Goal: Task Accomplishment & Management: Use online tool/utility

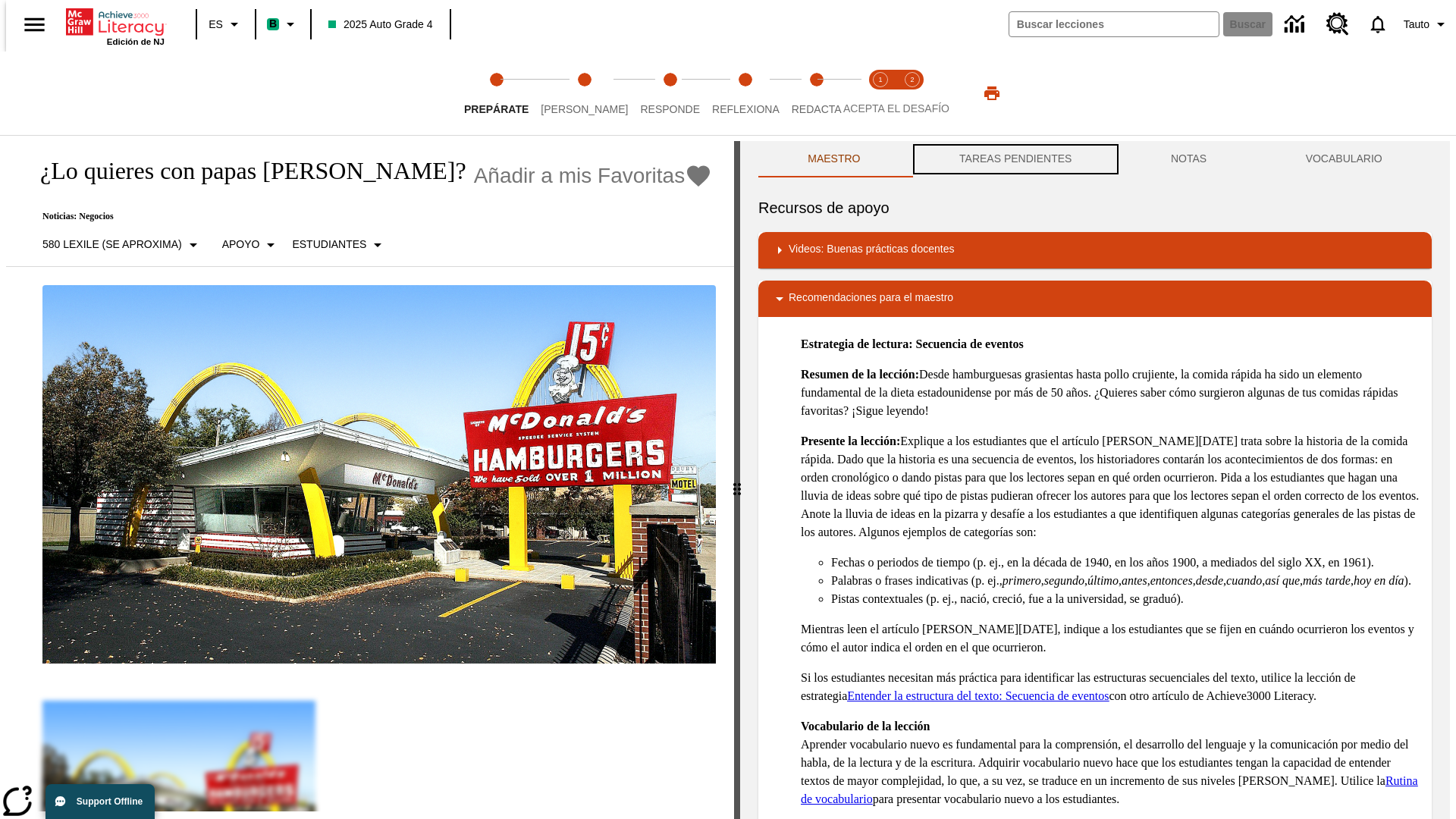
click at [1014, 159] on button "TAREAS PENDIENTES" at bounding box center [1015, 159] width 212 height 37
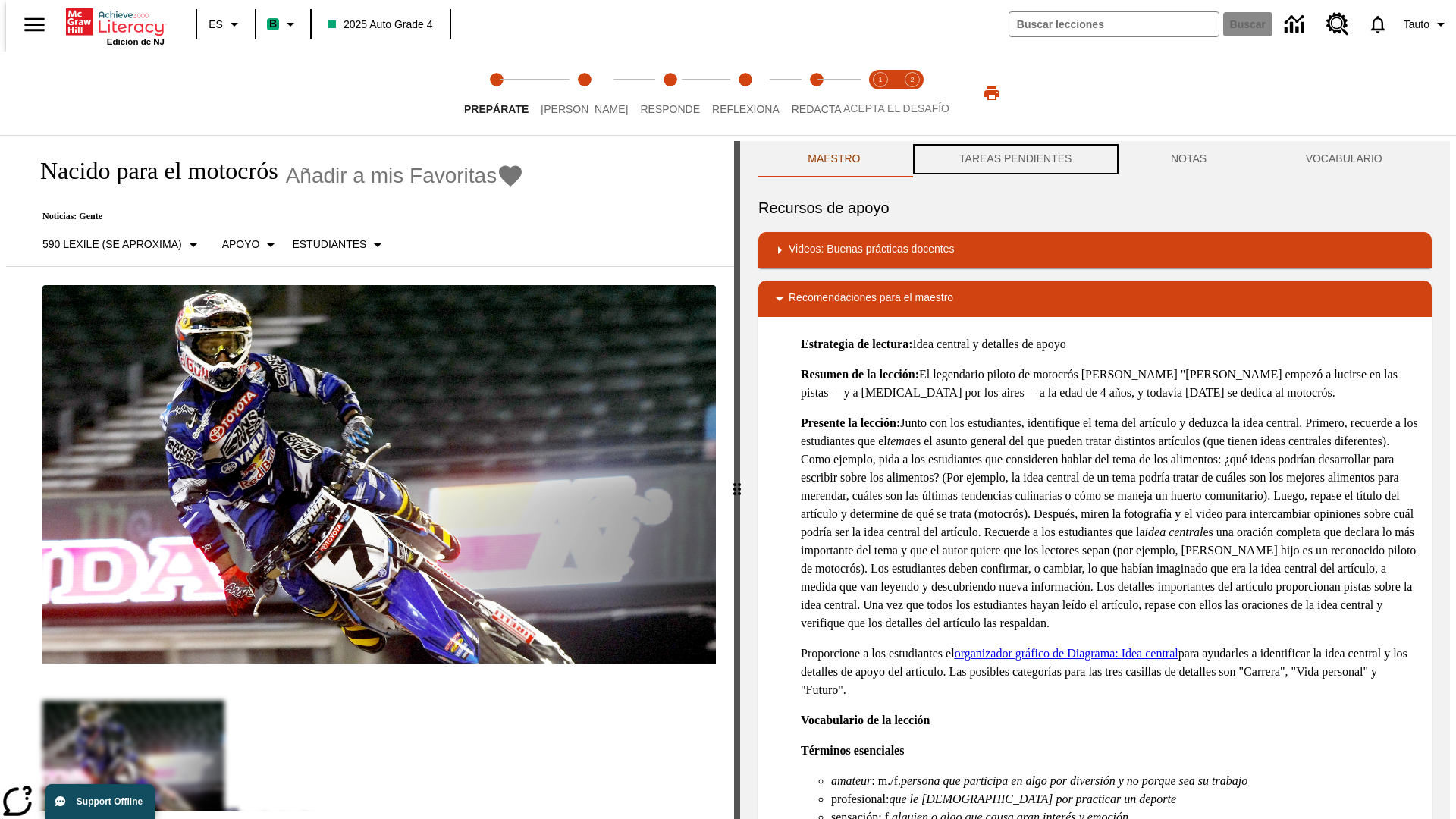
click at [1014, 159] on button "TAREAS PENDIENTES" at bounding box center [1015, 159] width 212 height 37
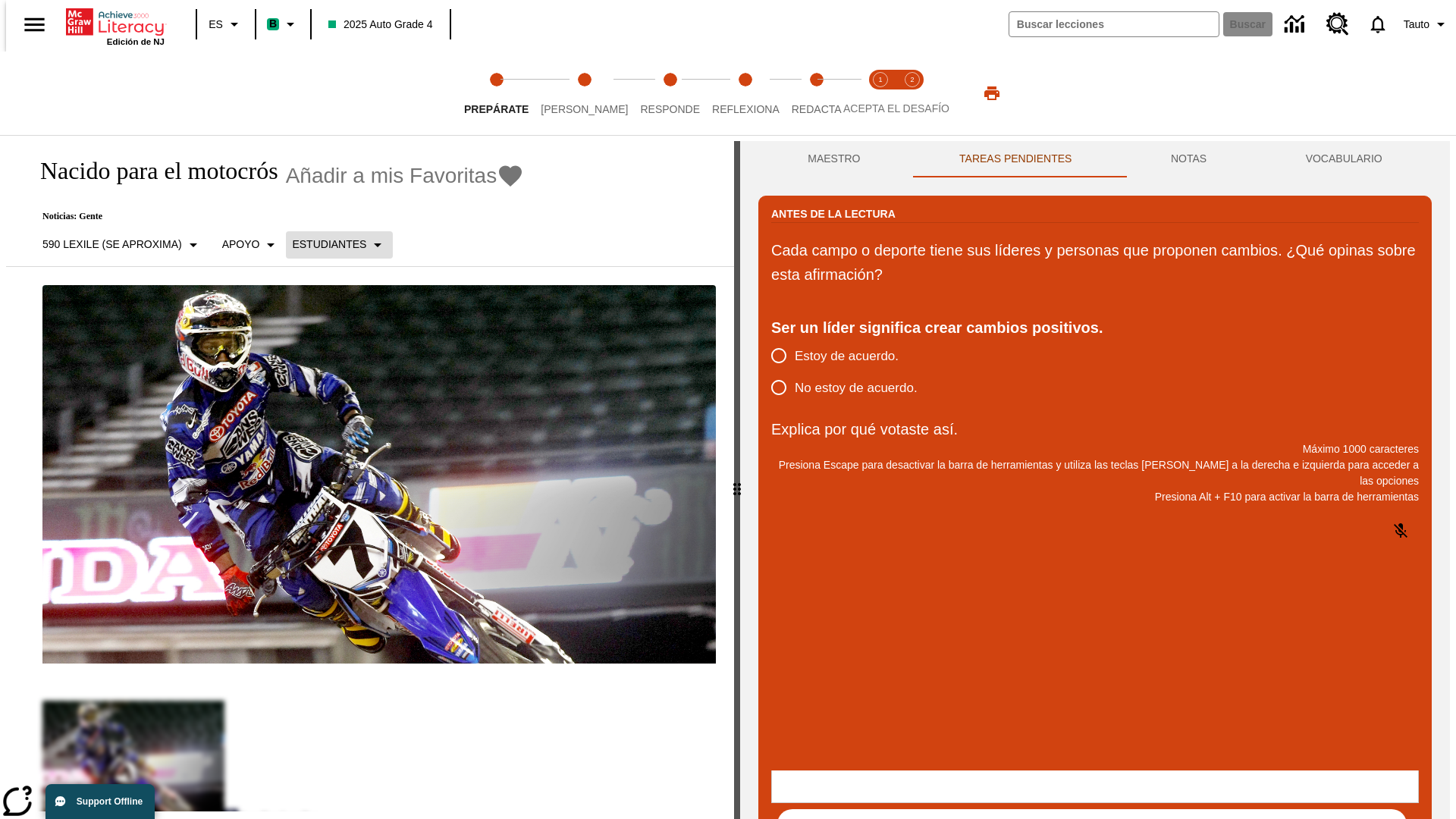
click at [330, 244] on p "Estudiantes" at bounding box center [328, 245] width 74 height 16
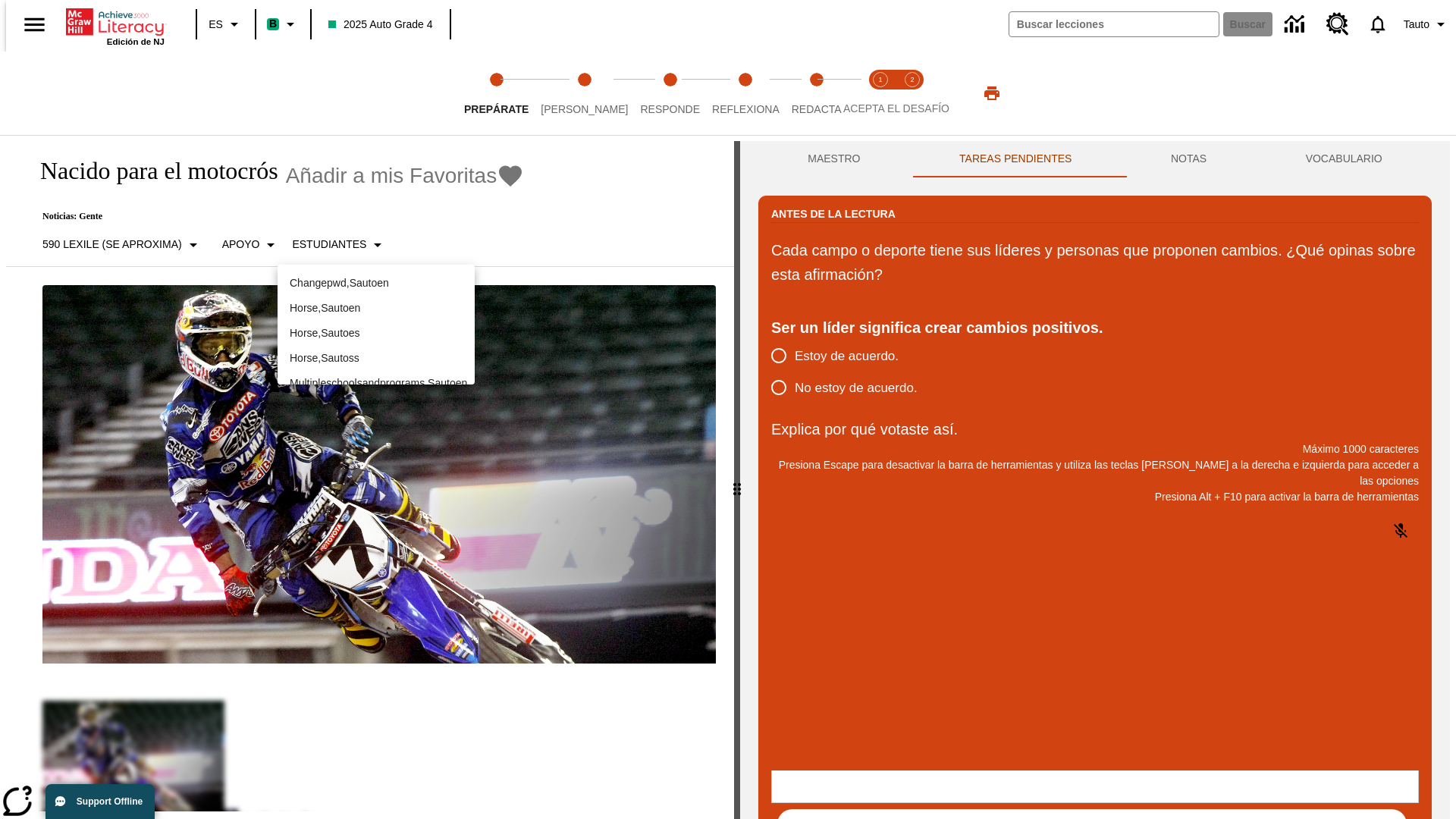
click at [376, 332] on p "Horse , Sautoes" at bounding box center [376, 333] width 173 height 16
